Goal: Navigation & Orientation: Find specific page/section

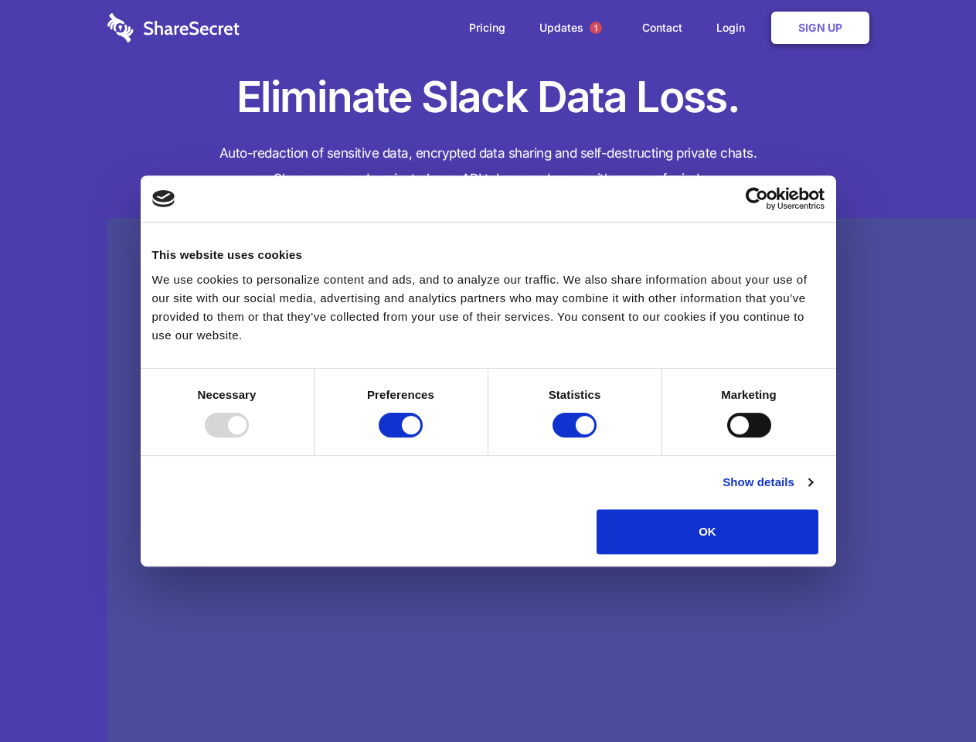
click at [249, 437] on div at bounding box center [227, 425] width 44 height 25
click at [423, 437] on input "Preferences" at bounding box center [401, 425] width 44 height 25
checkbox input "false"
click at [576, 437] on input "Statistics" at bounding box center [574, 425] width 44 height 25
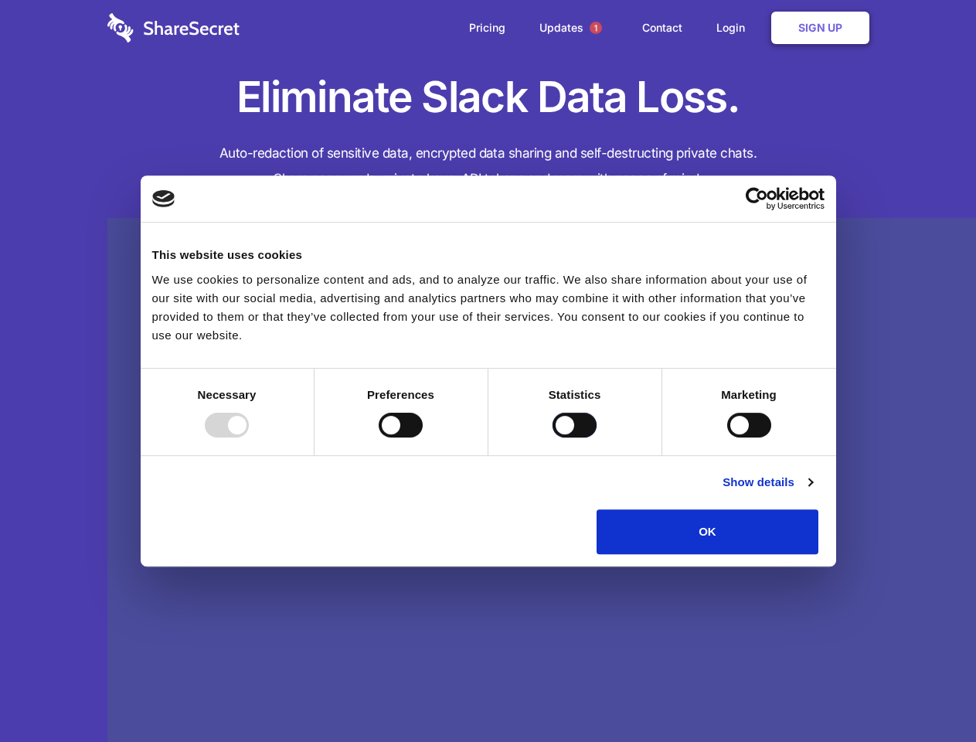
checkbox input "false"
click at [727, 437] on input "Marketing" at bounding box center [749, 425] width 44 height 25
checkbox input "true"
click at [812, 491] on link "Show details" at bounding box center [767, 482] width 90 height 19
click at [0, 0] on ul "Necessary 7 Necessary cookies help make a website usable by enabling basic func…" at bounding box center [0, 0] width 0 height 0
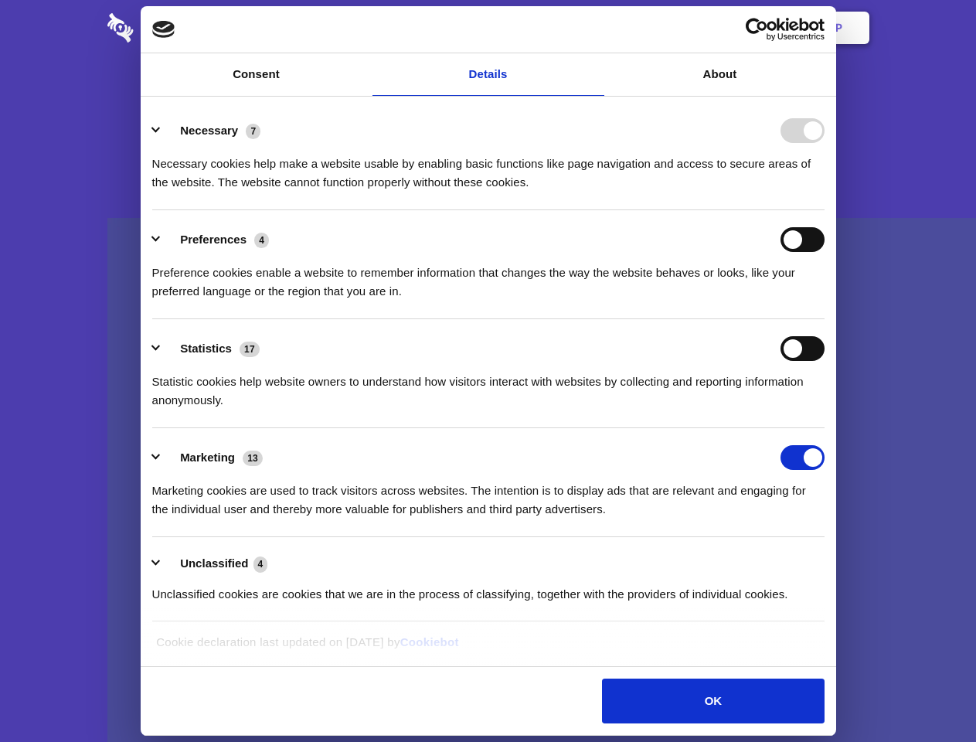
click at [589, 34] on span "1" at bounding box center [595, 28] width 12 height 12
